Goal: Task Accomplishment & Management: Complete application form

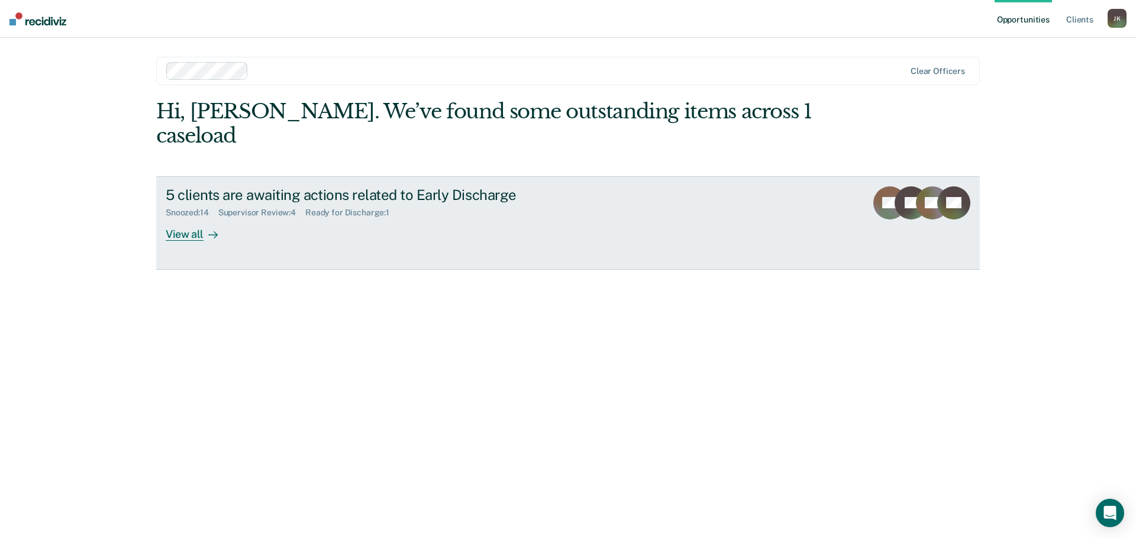
click at [207, 217] on link "5 clients are awaiting actions related to Early Discharge Snoozed : 14 Supervis…" at bounding box center [568, 222] width 824 height 93
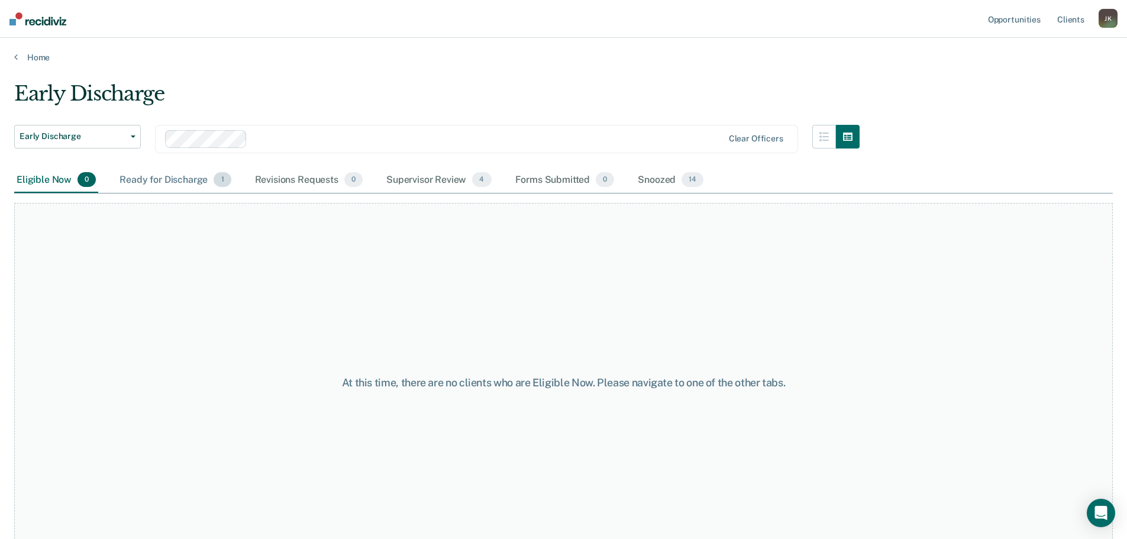
click at [185, 179] on div "Ready for Discharge 1" at bounding box center [175, 180] width 116 height 26
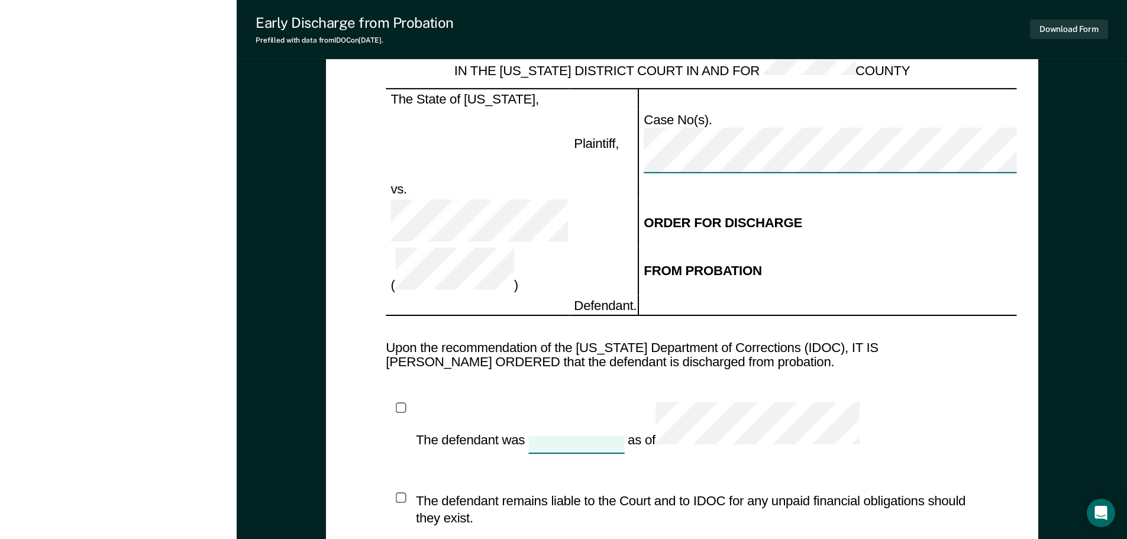
scroll to position [1302, 0]
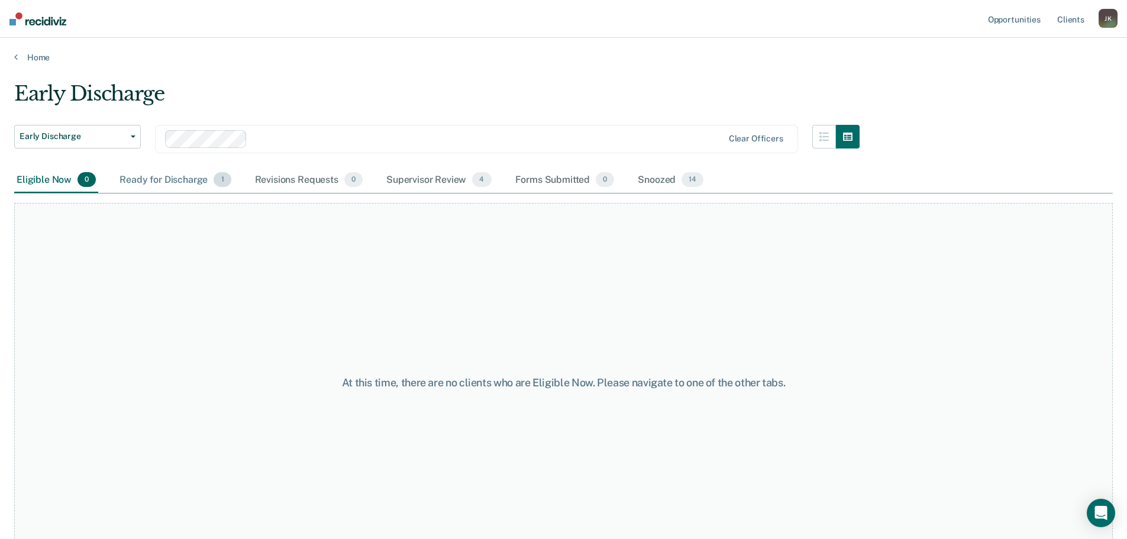
click at [164, 175] on div "Ready for Discharge 1" at bounding box center [175, 180] width 116 height 26
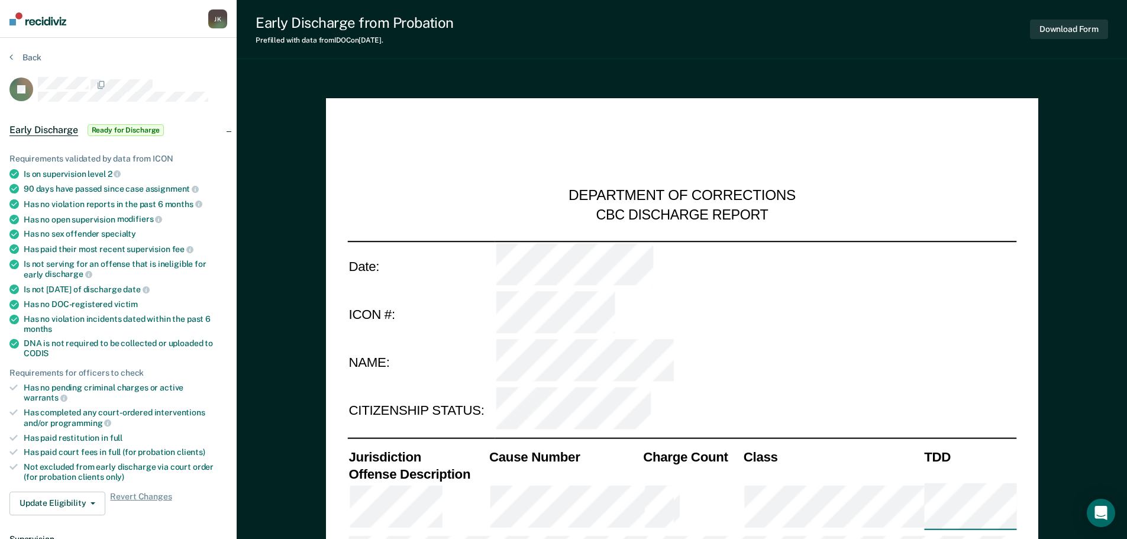
type textarea "x"
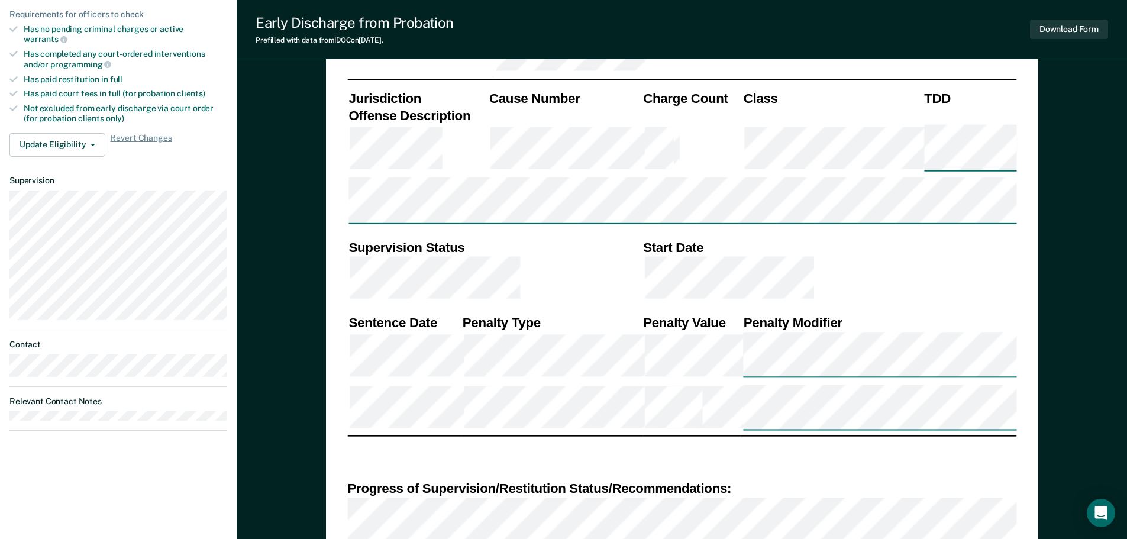
scroll to position [331, 0]
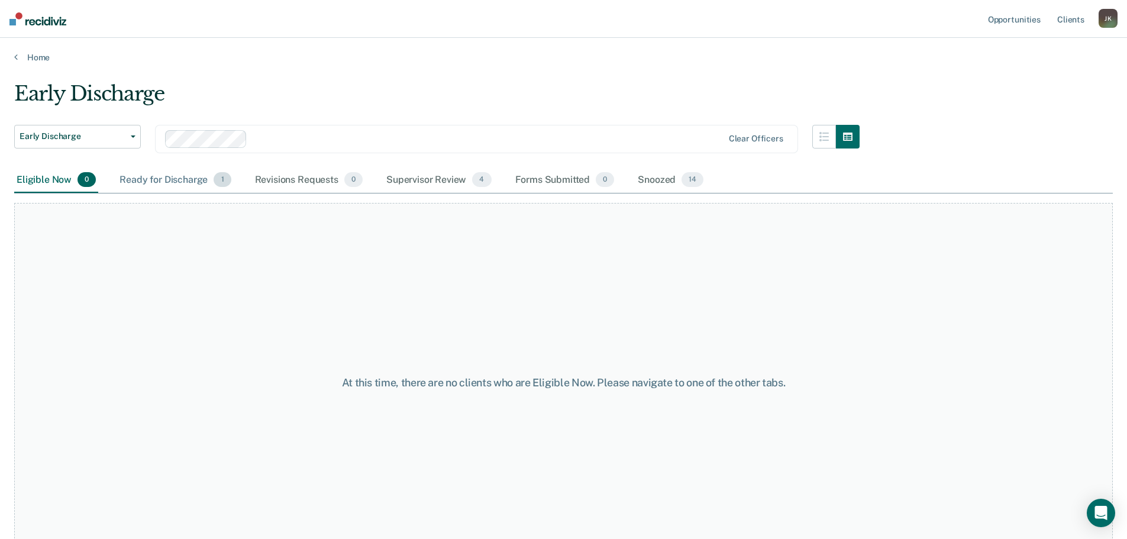
click at [147, 180] on div "Ready for Discharge 1" at bounding box center [175, 180] width 116 height 26
